Goal: Navigation & Orientation: Find specific page/section

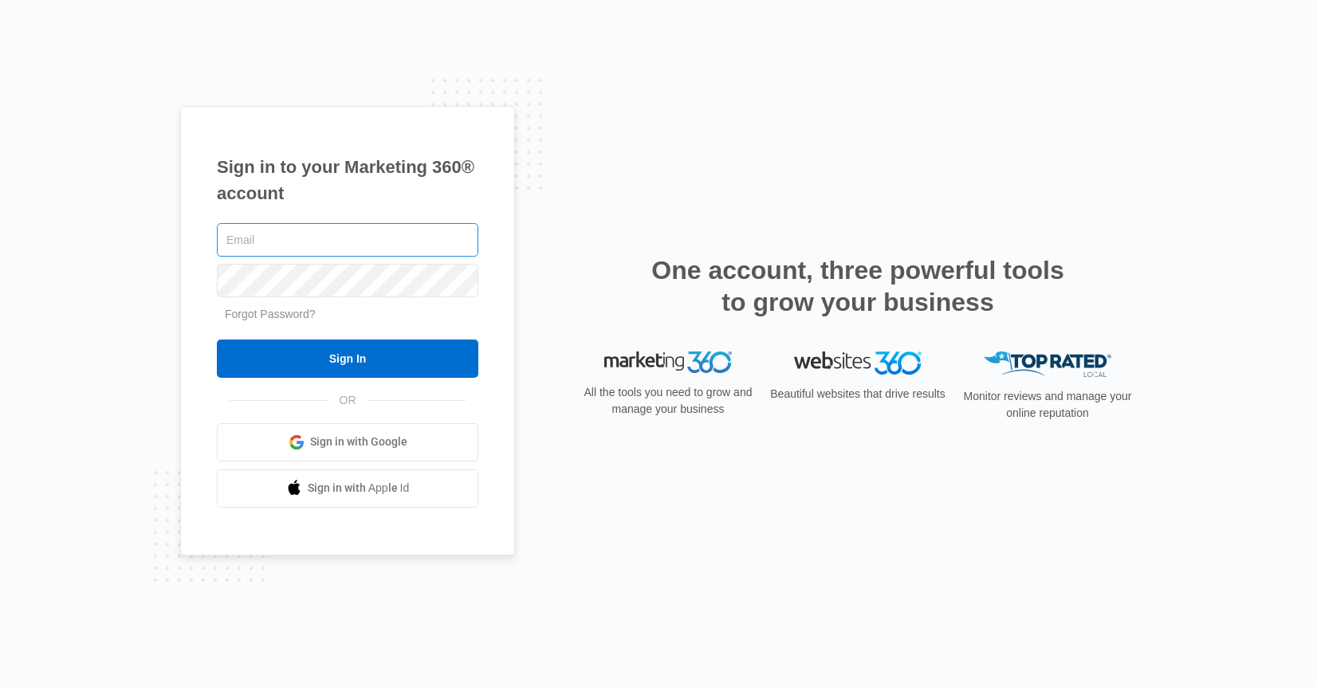
click at [254, 243] on input "text" at bounding box center [348, 239] width 262 height 33
type input "[EMAIL_ADDRESS][DOMAIN_NAME]"
click at [217, 340] on input "Sign In" at bounding box center [348, 359] width 262 height 38
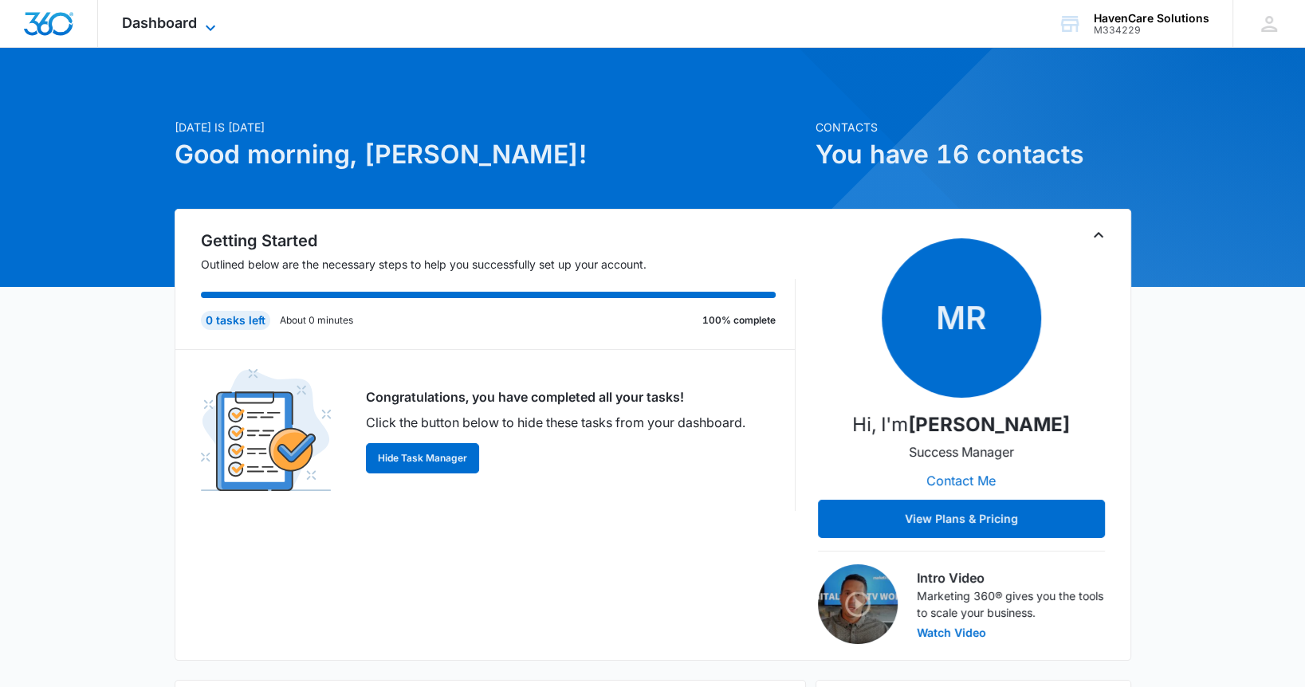
click at [181, 17] on span "Dashboard" at bounding box center [159, 22] width 75 height 17
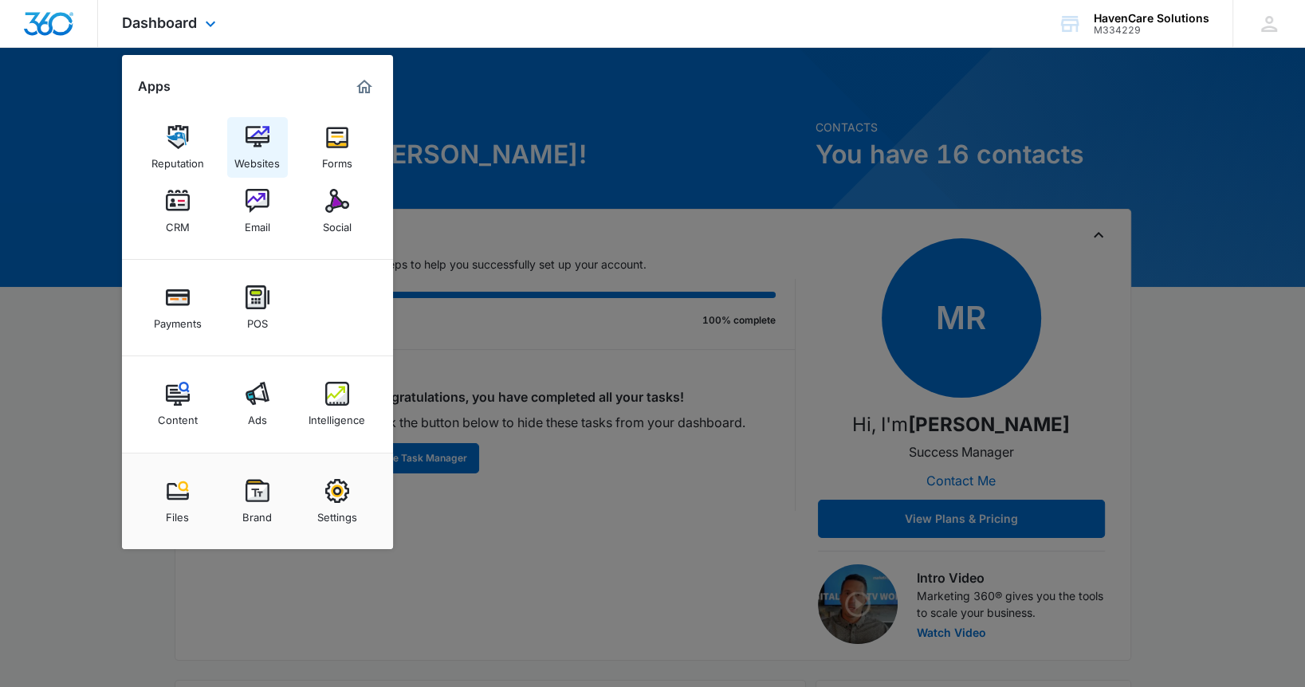
click at [244, 146] on link "Websites" at bounding box center [257, 147] width 61 height 61
